Goal: Information Seeking & Learning: Understand process/instructions

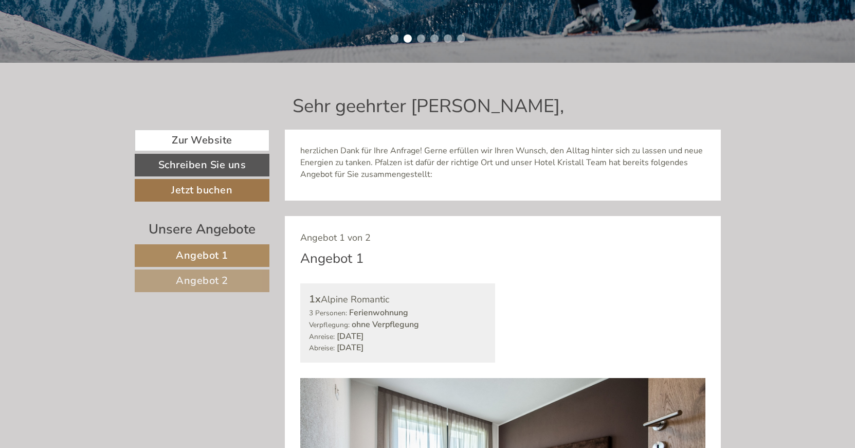
scroll to position [358, 0]
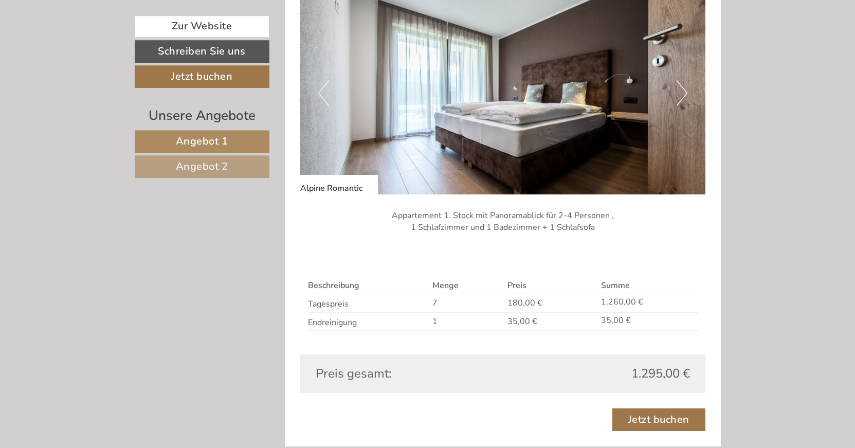
scroll to position [743, 0]
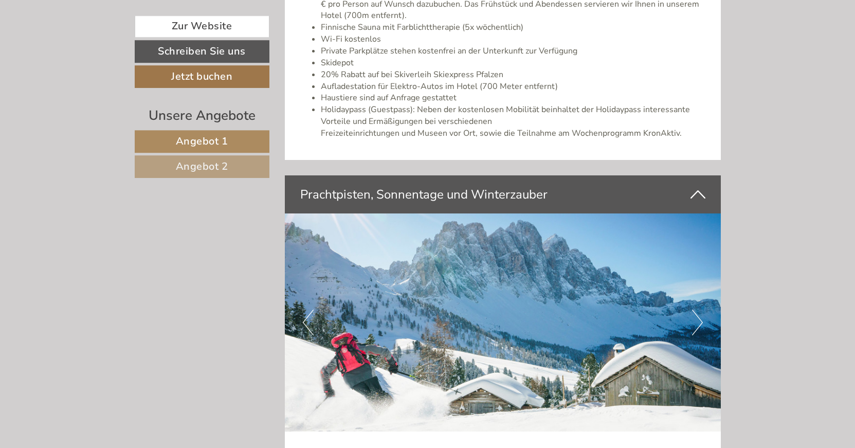
scroll to position [2150, 0]
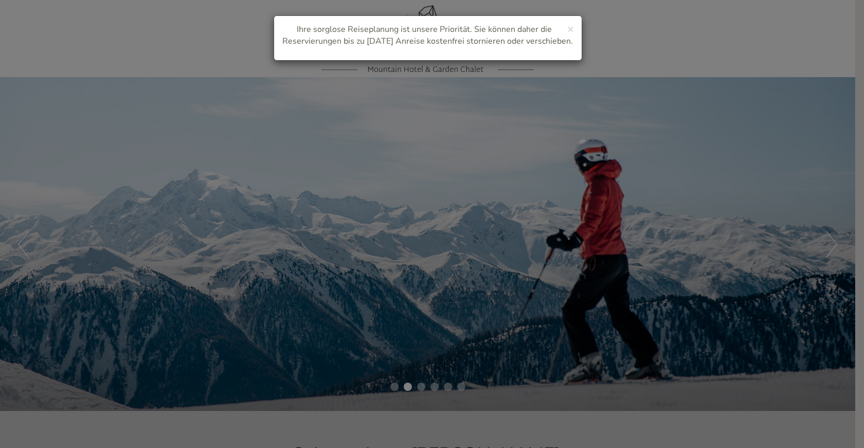
click at [859, 444] on div "× Ihre sorglose Reiseplanung ist unsere Priorität. Sie können daher die Reservi…" at bounding box center [432, 224] width 864 height 448
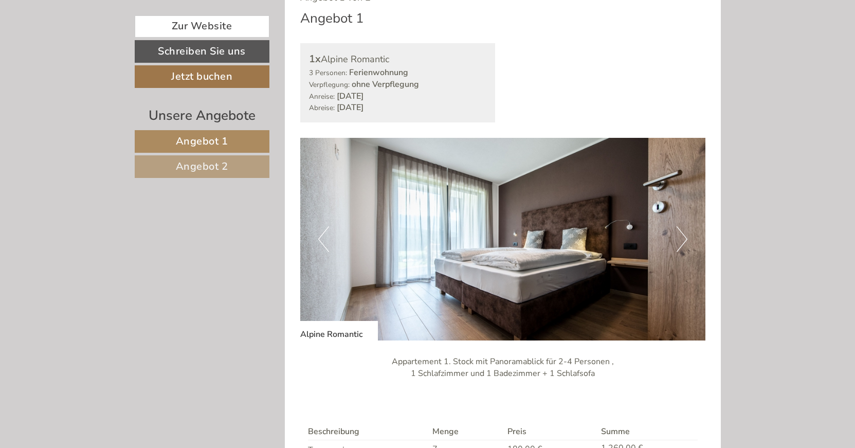
scroll to position [594, 0]
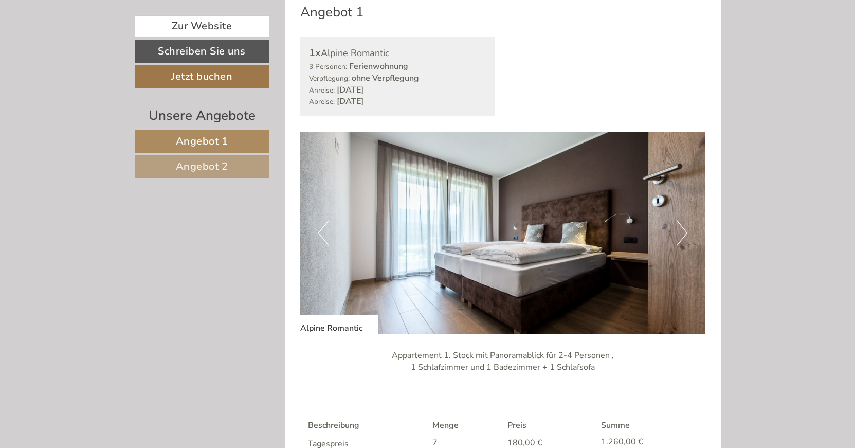
click at [686, 232] on button "Next" at bounding box center [682, 233] width 11 height 26
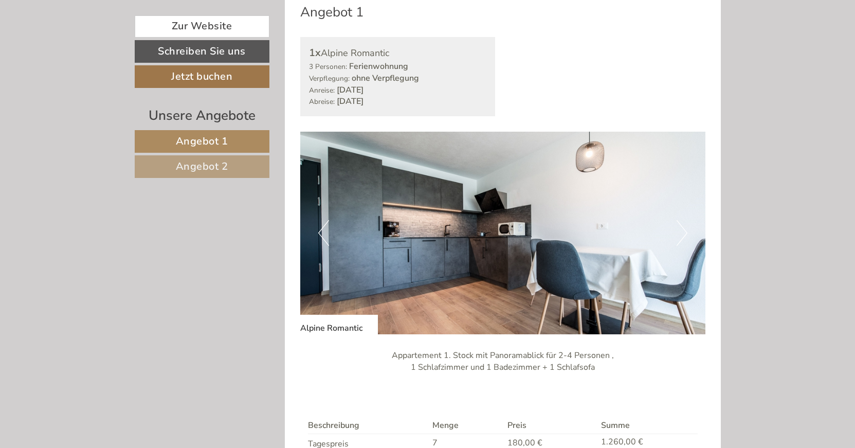
click at [687, 227] on button "Next" at bounding box center [682, 233] width 11 height 26
